Goal: Task Accomplishment & Management: Use online tool/utility

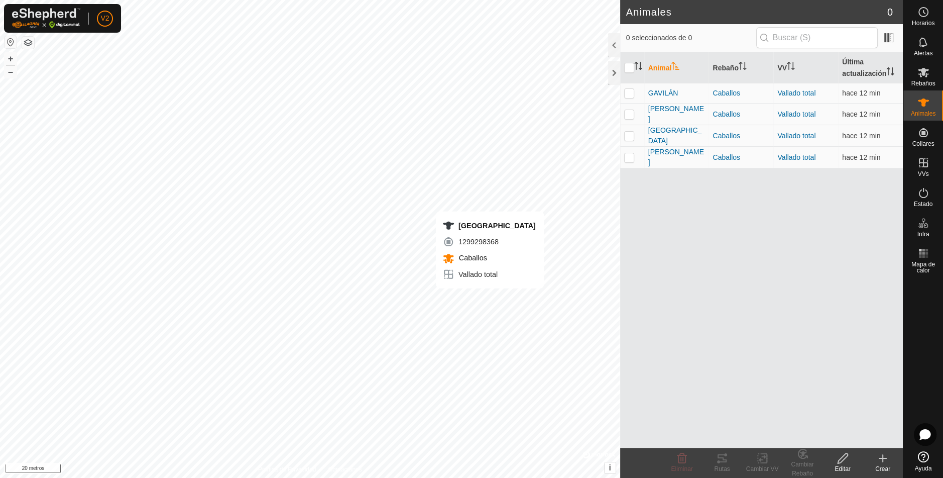
checkbox input "true"
click at [720, 460] on icon at bounding box center [722, 458] width 12 height 12
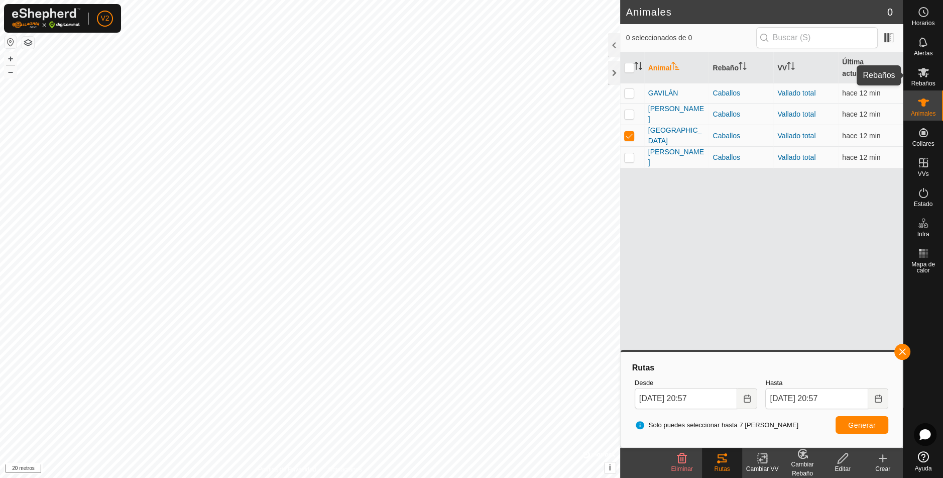
click at [926, 75] on icon at bounding box center [923, 73] width 11 height 10
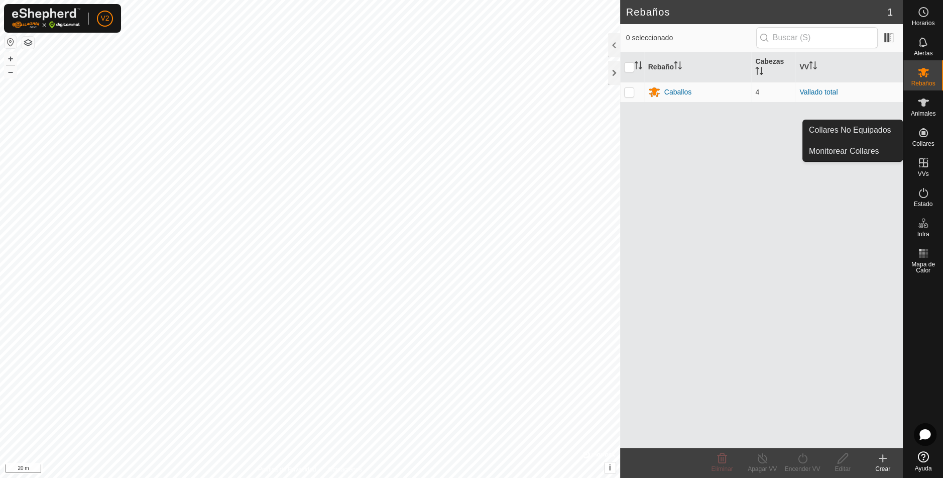
click at [928, 150] on div "Collares" at bounding box center [924, 136] width 40 height 30
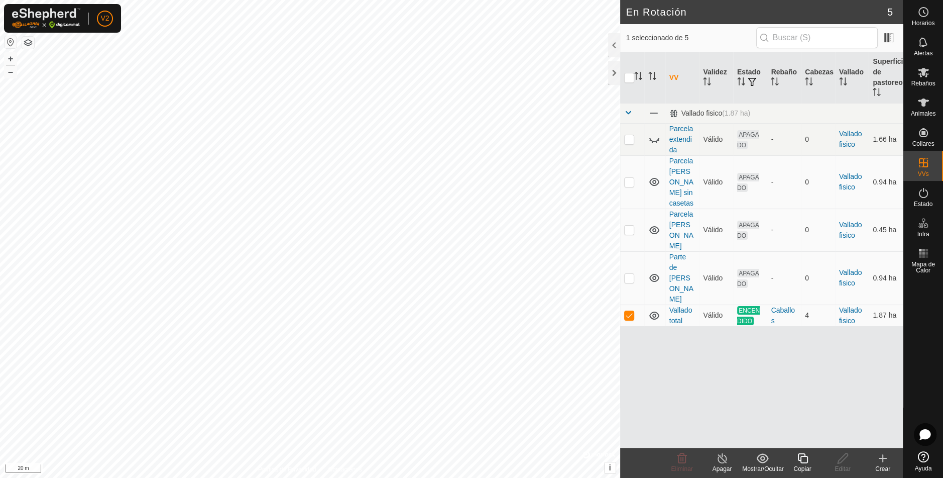
checkbox input "true"
checkbox input "false"
checkbox input "true"
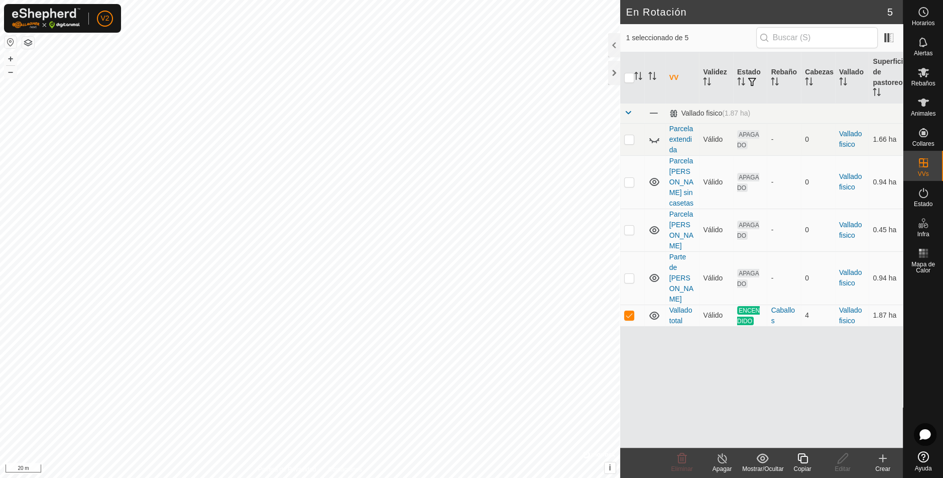
checkbox input "true"
checkbox input "false"
checkbox input "true"
click at [725, 456] on icon at bounding box center [722, 458] width 9 height 10
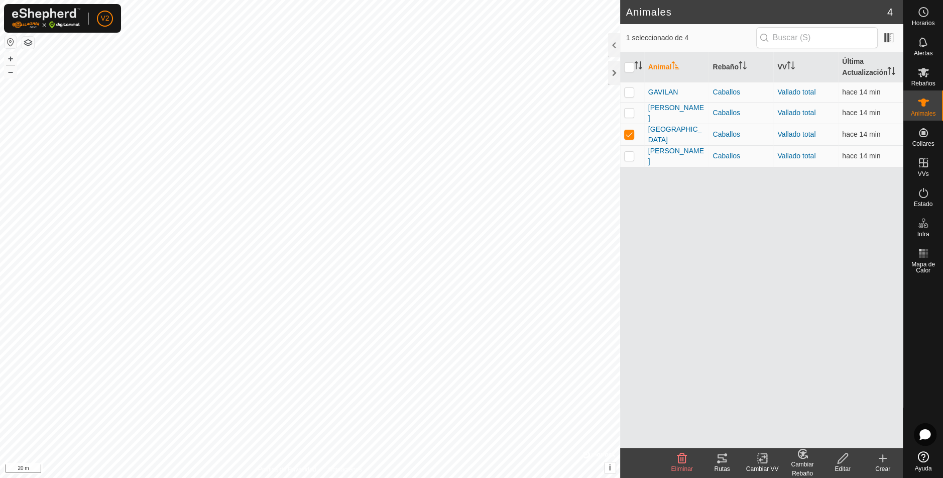
click at [727, 459] on icon at bounding box center [722, 458] width 12 height 12
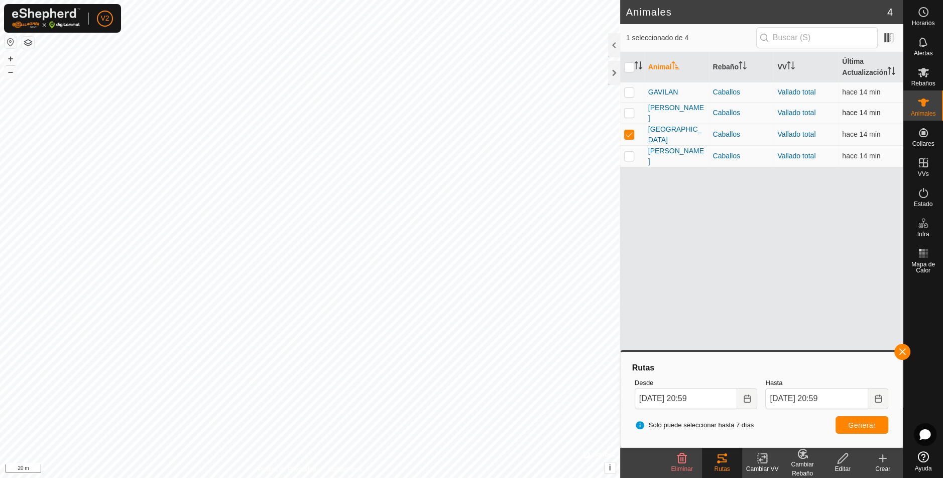
click at [629, 110] on p-checkbox at bounding box center [629, 113] width 10 height 8
checkbox input "true"
click at [629, 133] on p-checkbox at bounding box center [629, 134] width 10 height 8
checkbox input "false"
click at [905, 351] on button "button" at bounding box center [903, 352] width 16 height 16
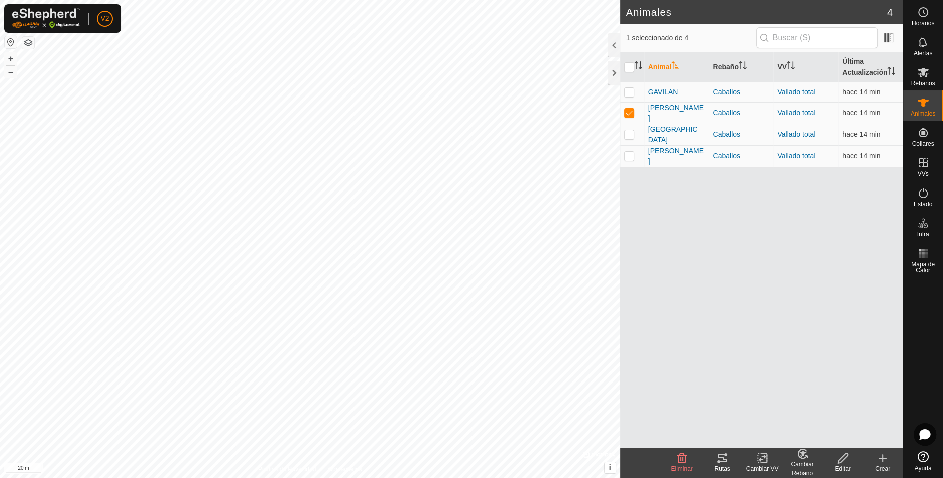
click at [730, 462] on tracks-svg-icon at bounding box center [722, 458] width 40 height 12
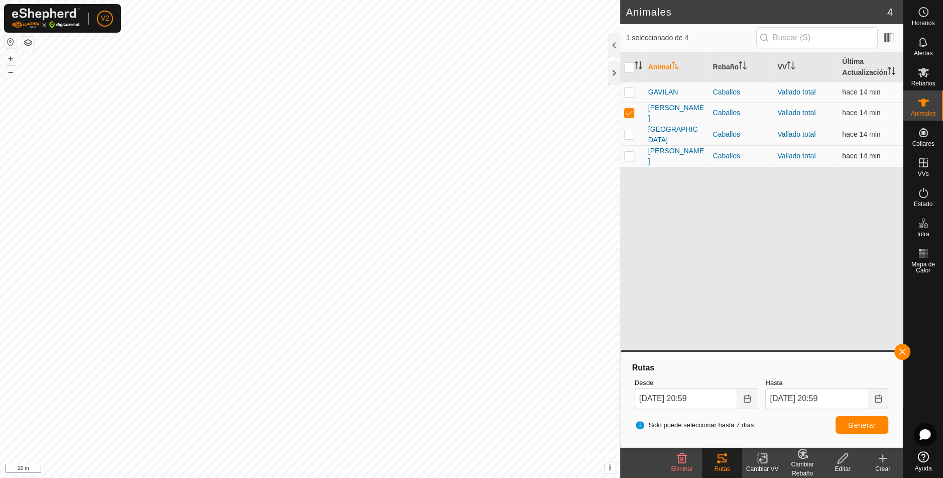
click at [632, 152] on p-checkbox at bounding box center [629, 156] width 10 height 8
checkbox input "true"
click at [633, 112] on p-checkbox at bounding box center [629, 113] width 10 height 8
checkbox input "false"
click at [899, 355] on button "button" at bounding box center [903, 352] width 16 height 16
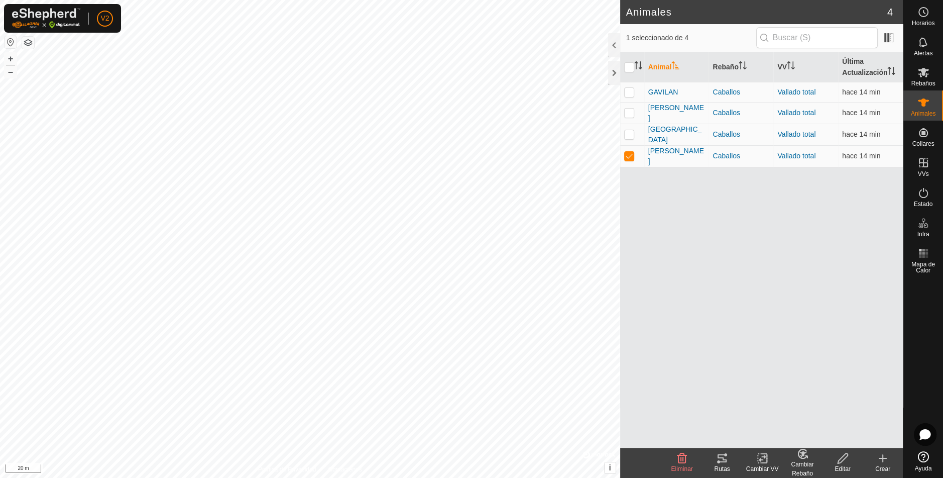
click at [724, 473] on div "Rutas" at bounding box center [722, 463] width 40 height 30
